Goal: Transaction & Acquisition: Obtain resource

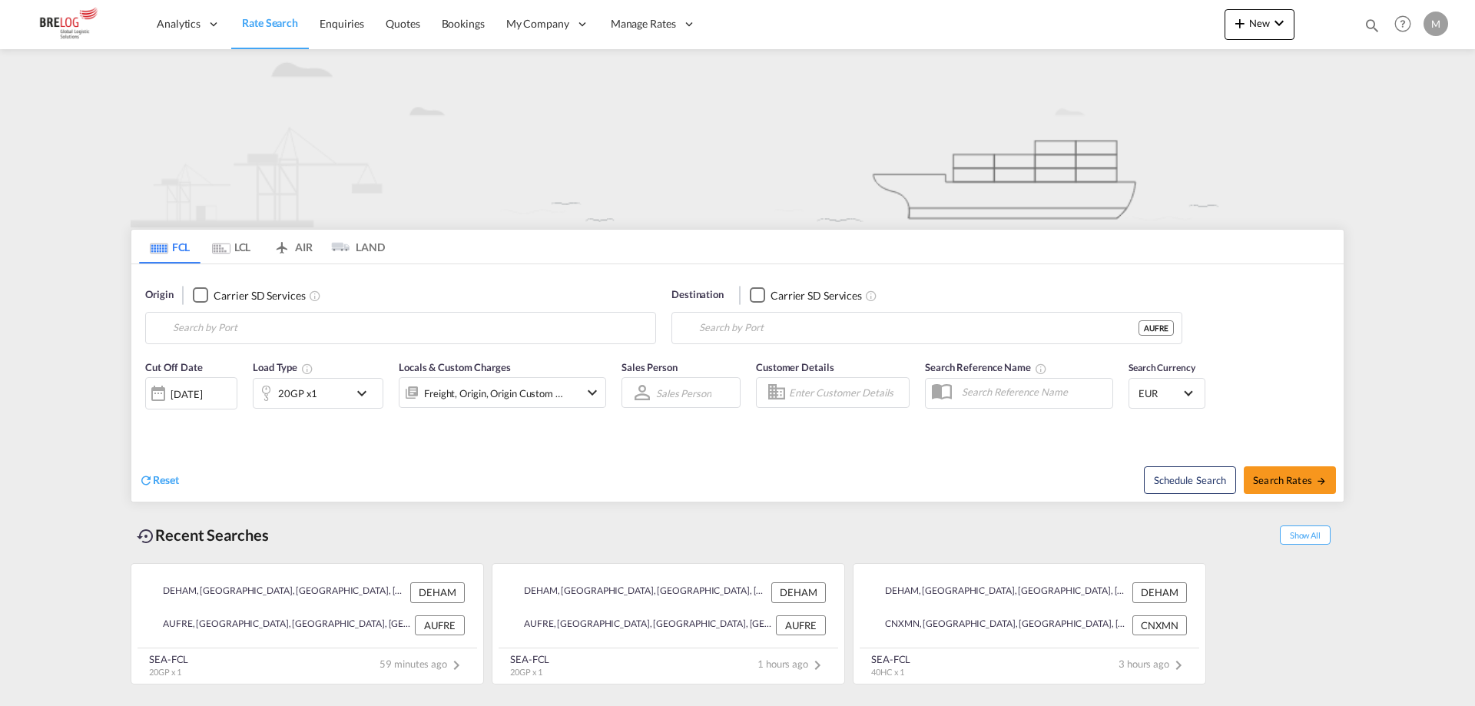
type input "[GEOGRAPHIC_DATA], [GEOGRAPHIC_DATA]"
type input "Fremantle, AUFRE"
click at [1162, 317] on button "Clear Input" at bounding box center [1166, 328] width 23 height 23
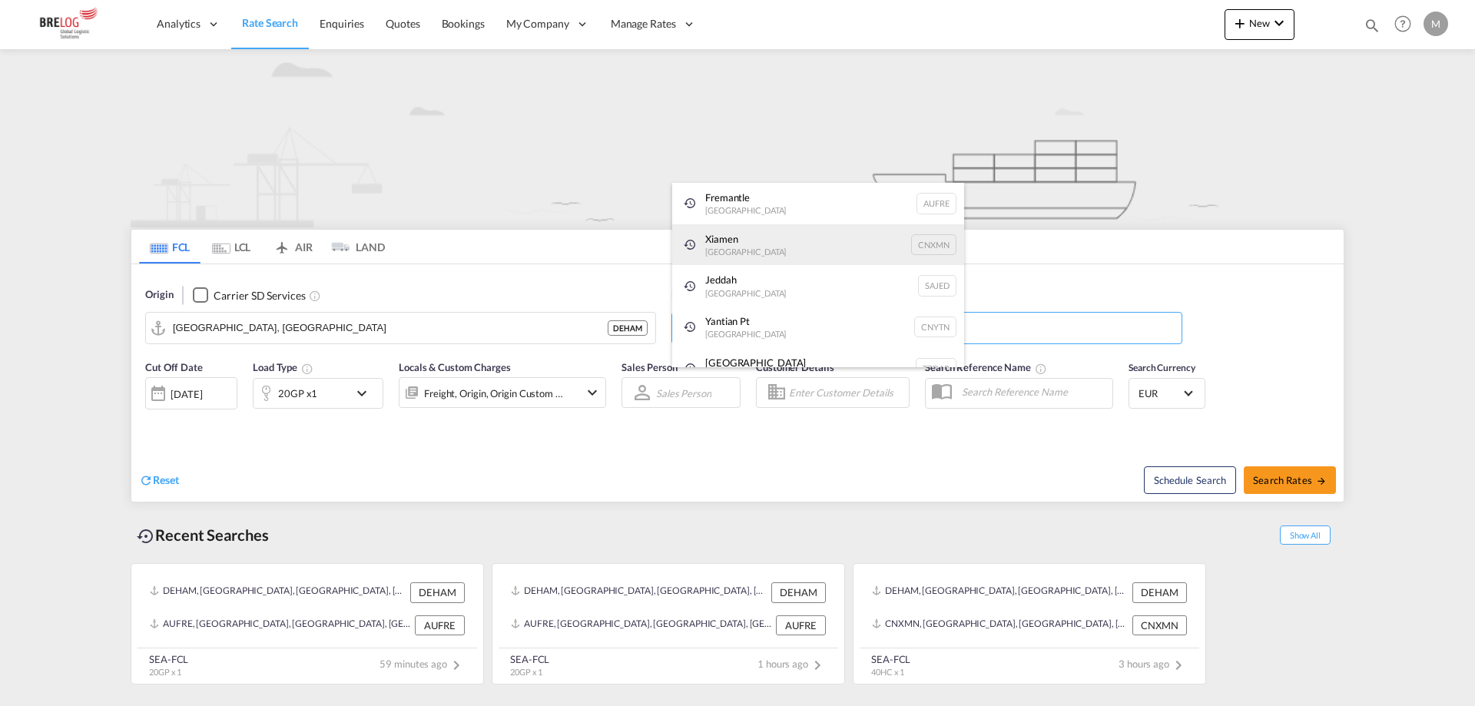
click at [742, 239] on div "Xiamen [GEOGRAPHIC_DATA] CNXMN" at bounding box center [818, 244] width 292 height 41
type input "Xiamen, CNXMN"
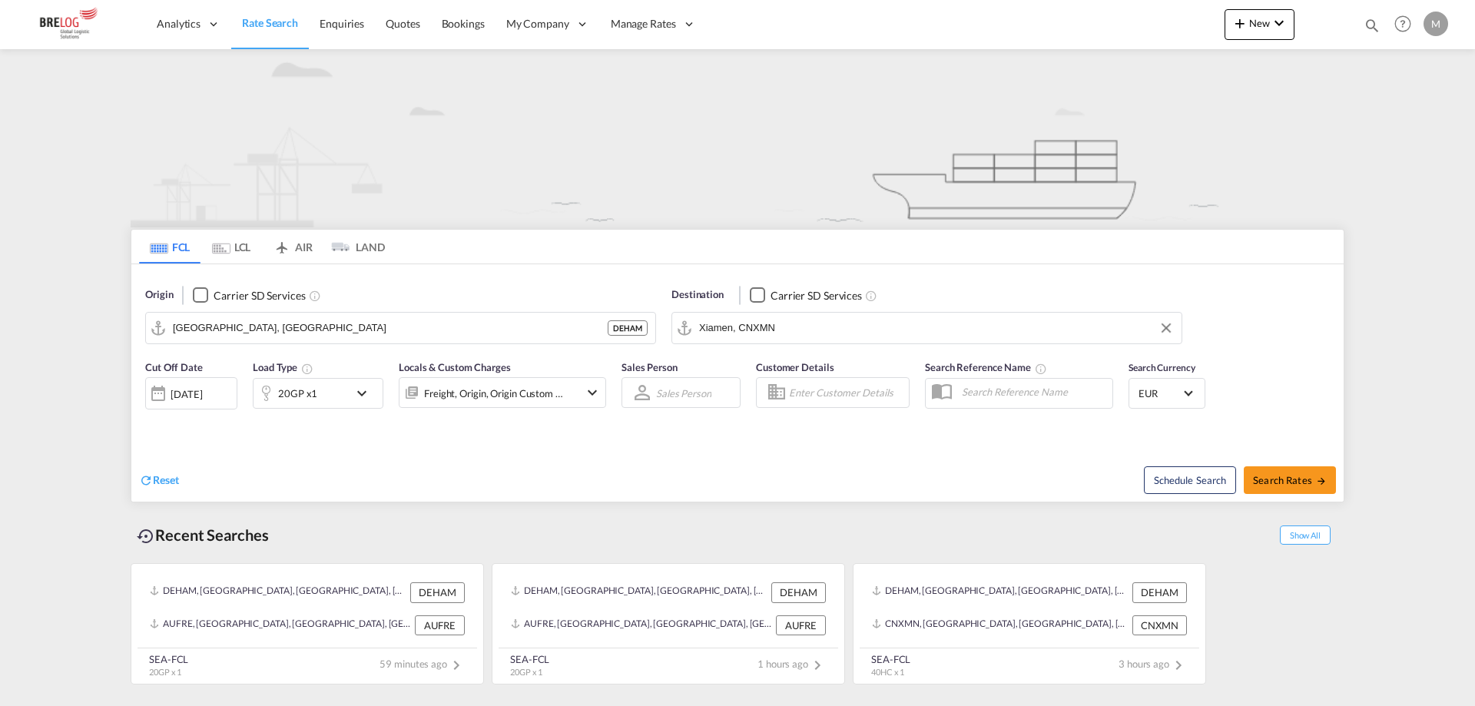
click at [360, 384] on md-icon "icon-chevron-down" at bounding box center [366, 393] width 26 height 18
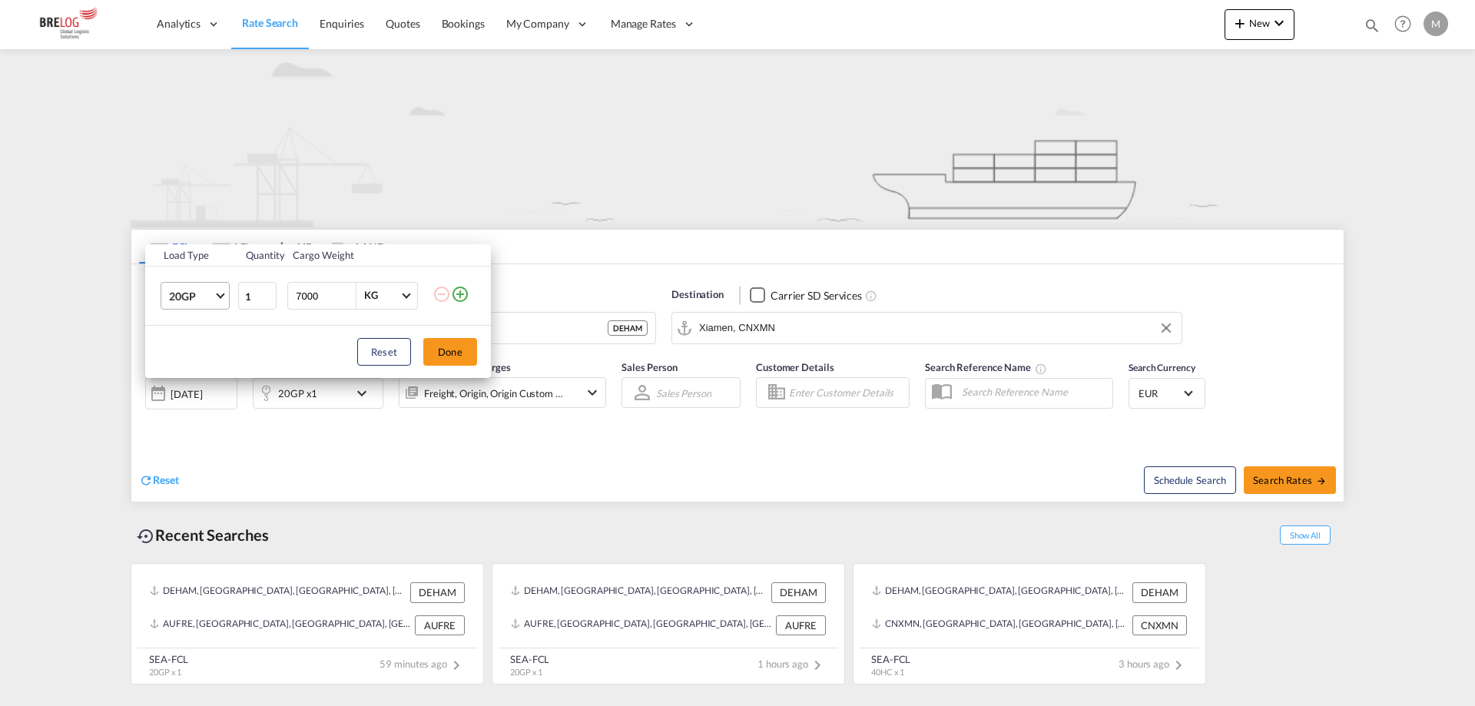
click at [214, 296] on md-select-value "20GP" at bounding box center [198, 296] width 61 height 26
click at [209, 357] on md-option "40HC" at bounding box center [209, 370] width 105 height 37
click at [453, 344] on button "Done" at bounding box center [450, 352] width 54 height 28
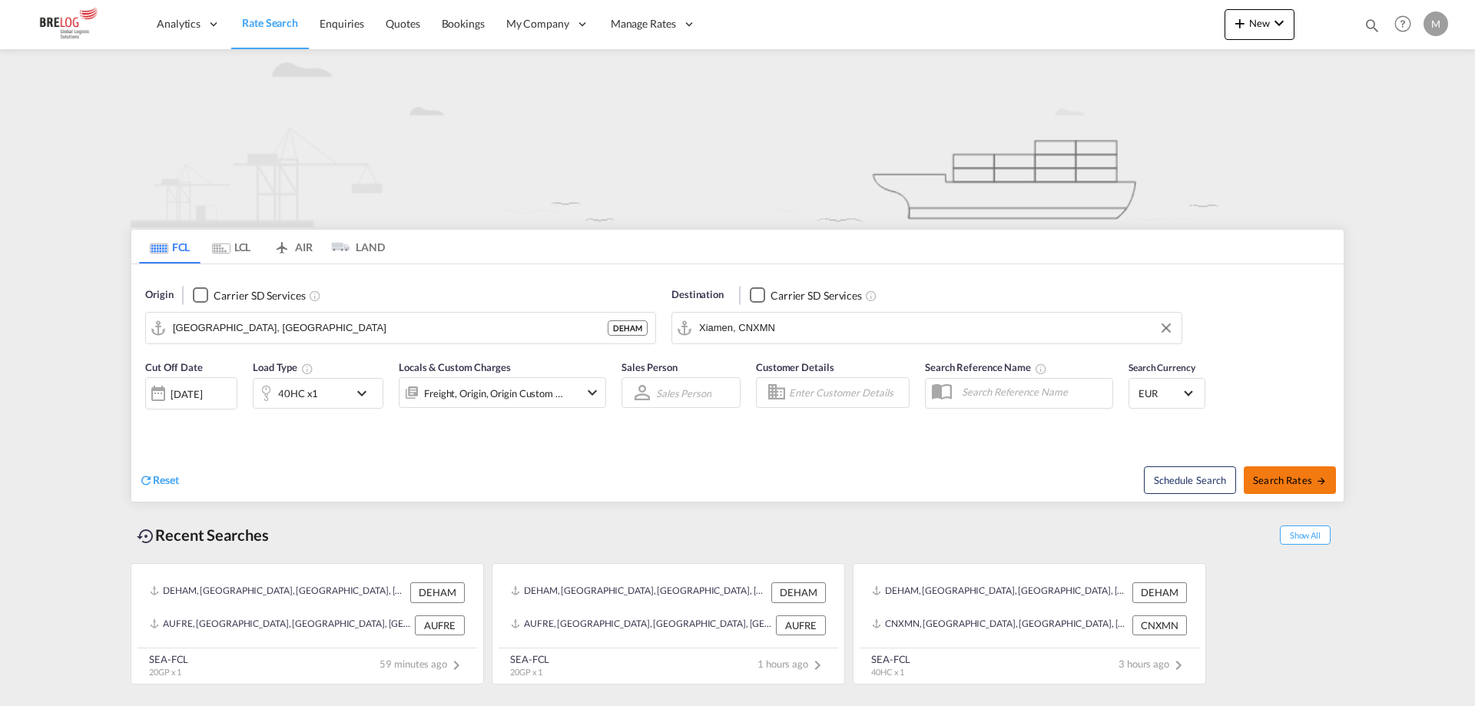
click at [1293, 474] on span "Search Rates" at bounding box center [1290, 480] width 74 height 12
type input "DEHAM to CNXMN / [DATE]"
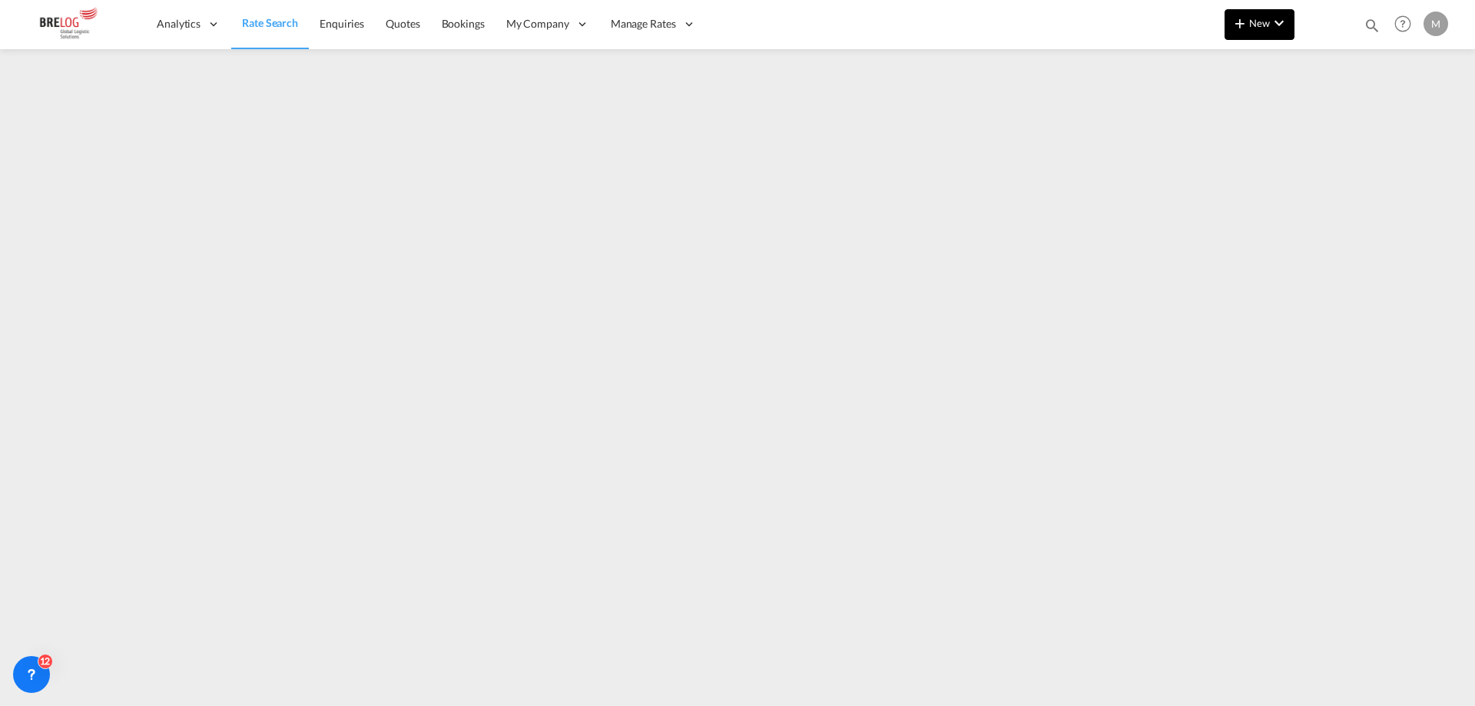
click at [1278, 29] on md-icon "icon-chevron-down" at bounding box center [1279, 23] width 18 height 18
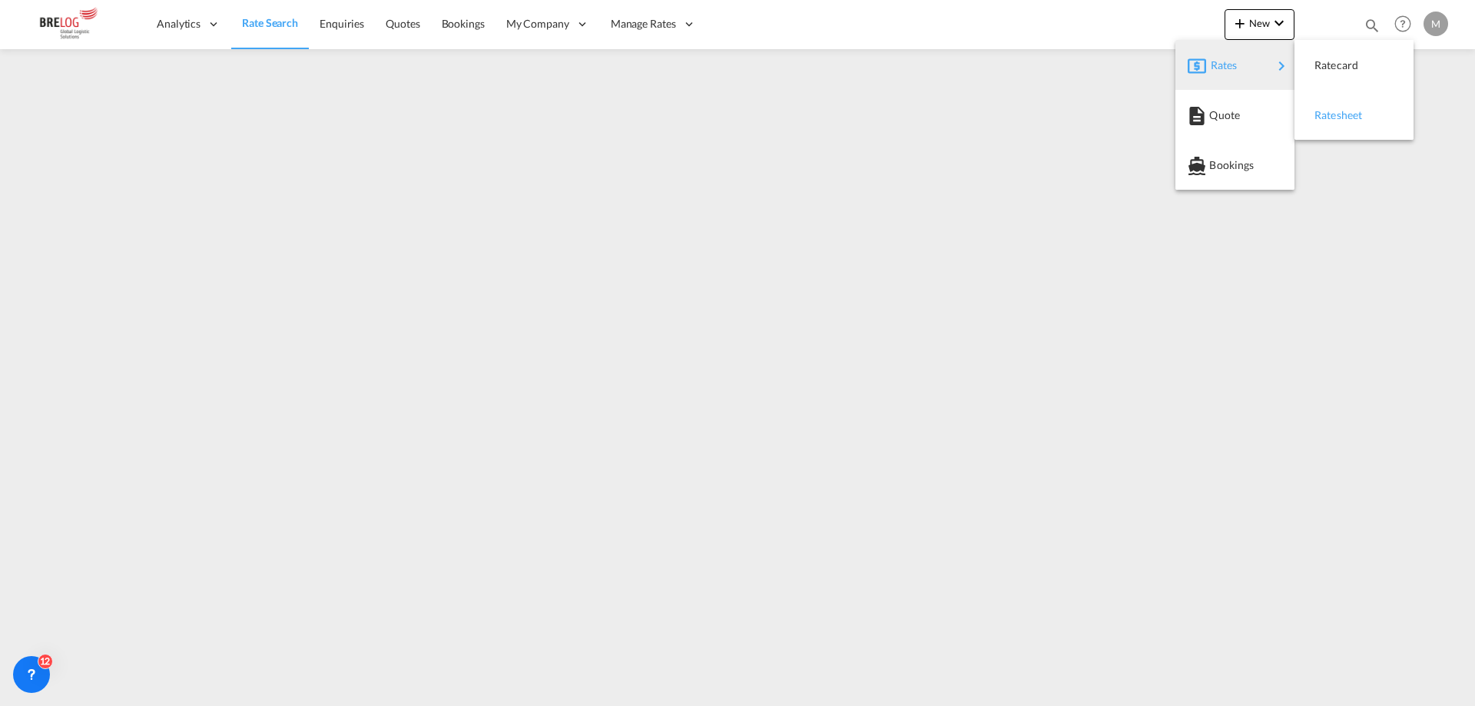
click at [1326, 115] on span "Ratesheet" at bounding box center [1323, 115] width 17 height 31
